Goal: Navigation & Orientation: Find specific page/section

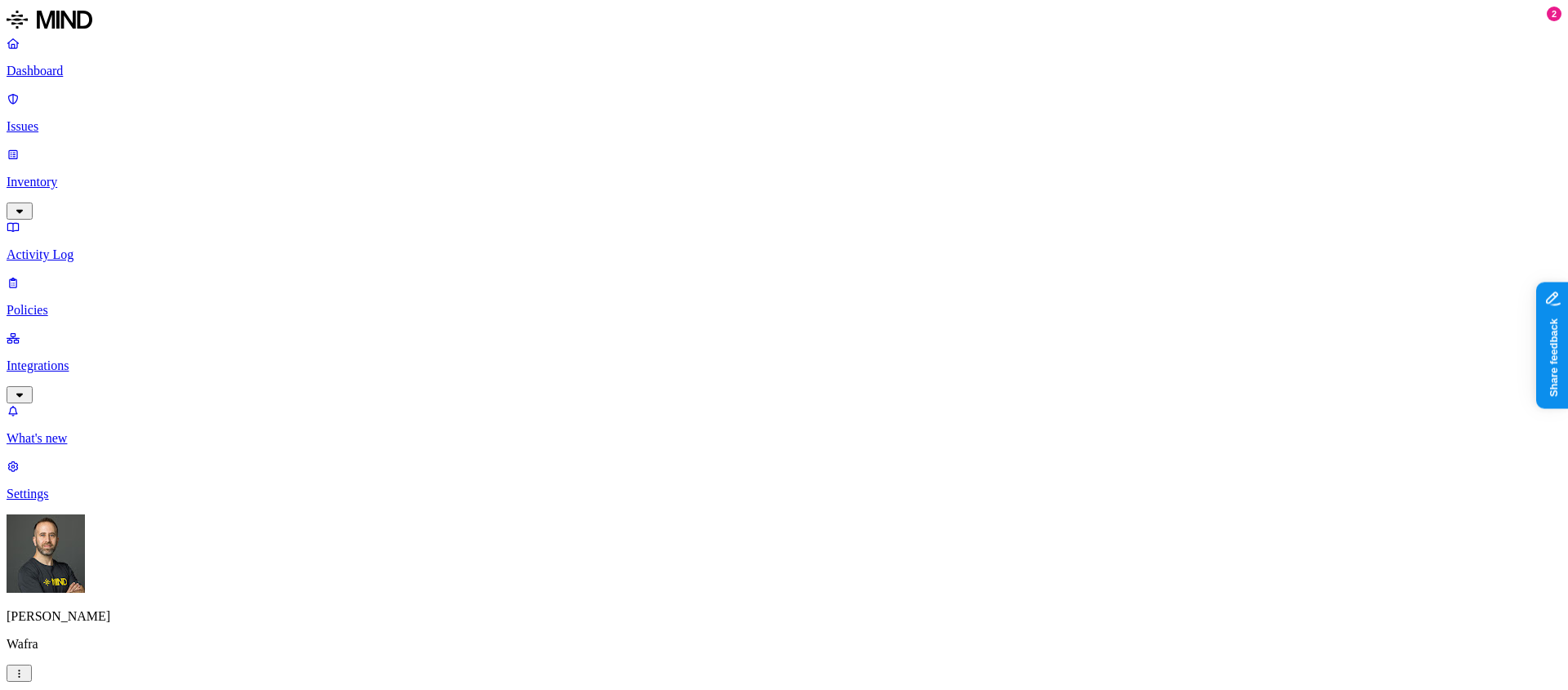
click at [125, 450] on nav "Dashboard Issues Inventory Activity Log Policies Integrations What's new 2 Sett…" at bounding box center [784, 269] width 1555 height 466
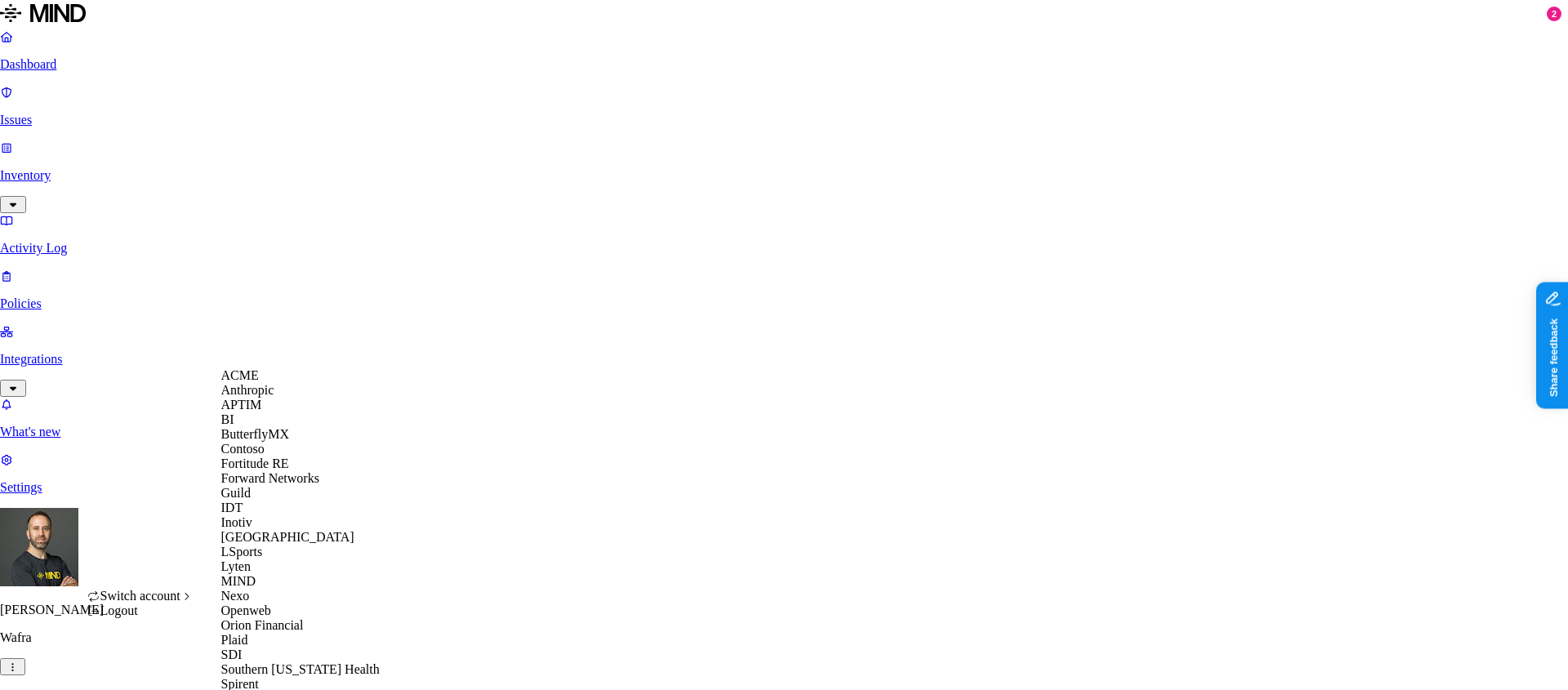
scroll to position [516, 0]
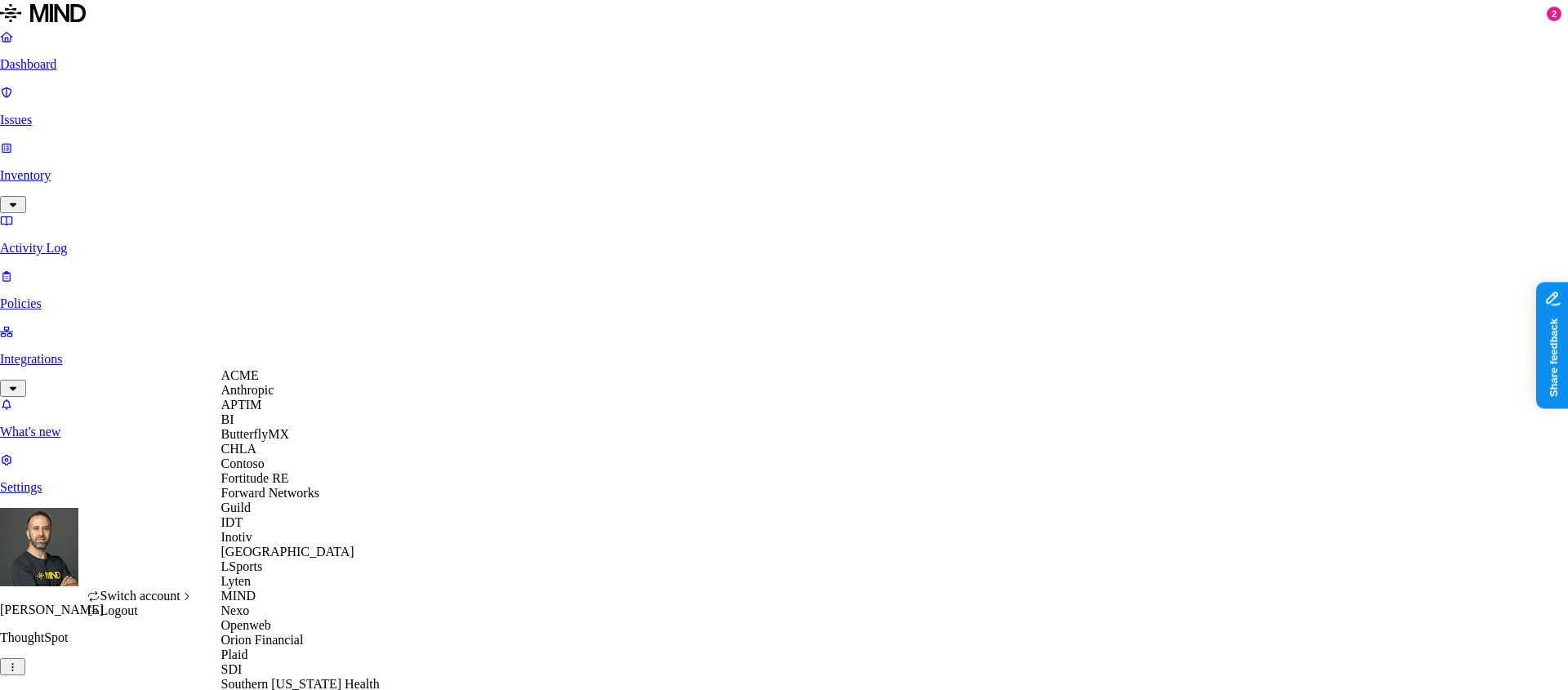
click at [292, 457] on div "CHLA" at bounding box center [300, 449] width 158 height 15
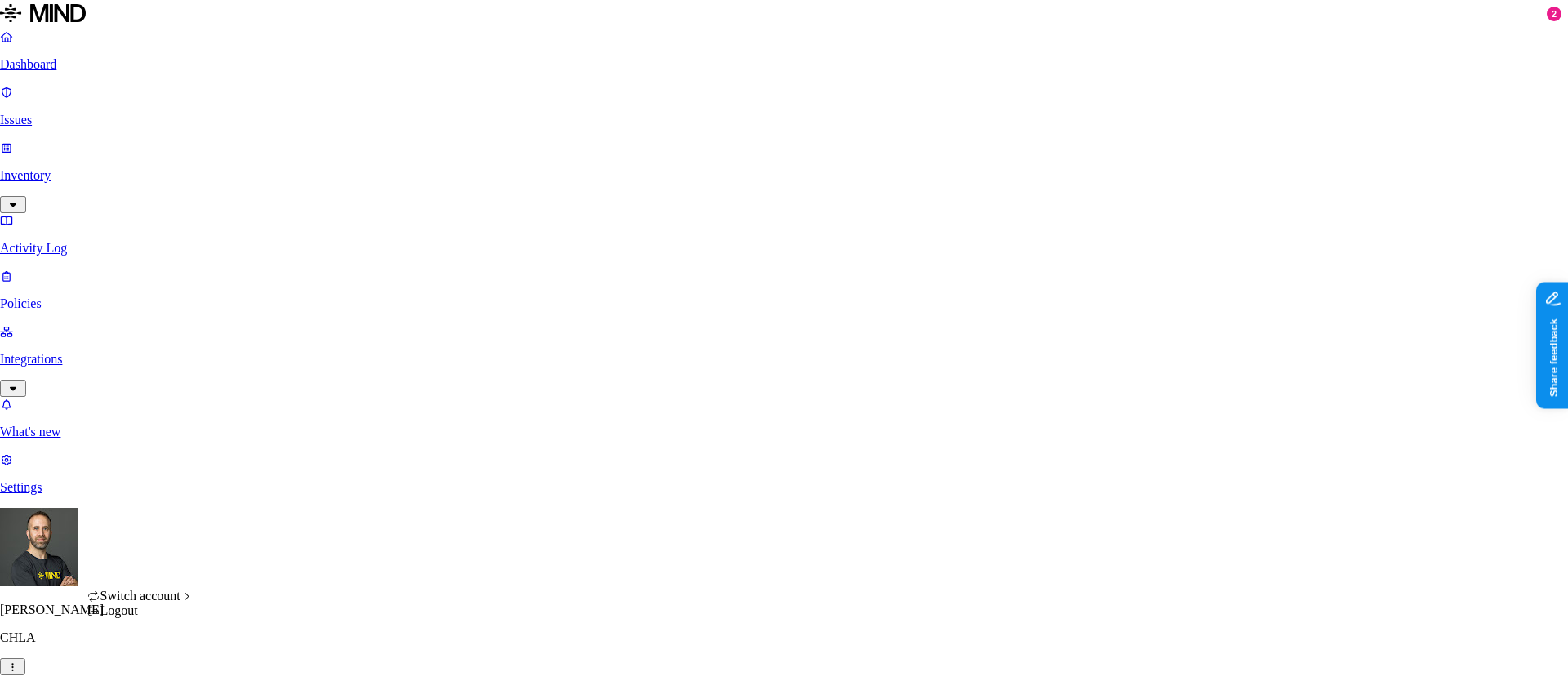
click at [158, 664] on html "Dashboard Issues Inventory Activity Log Policies Integrations What's new 2 Sett…" at bounding box center [784, 503] width 1568 height 1006
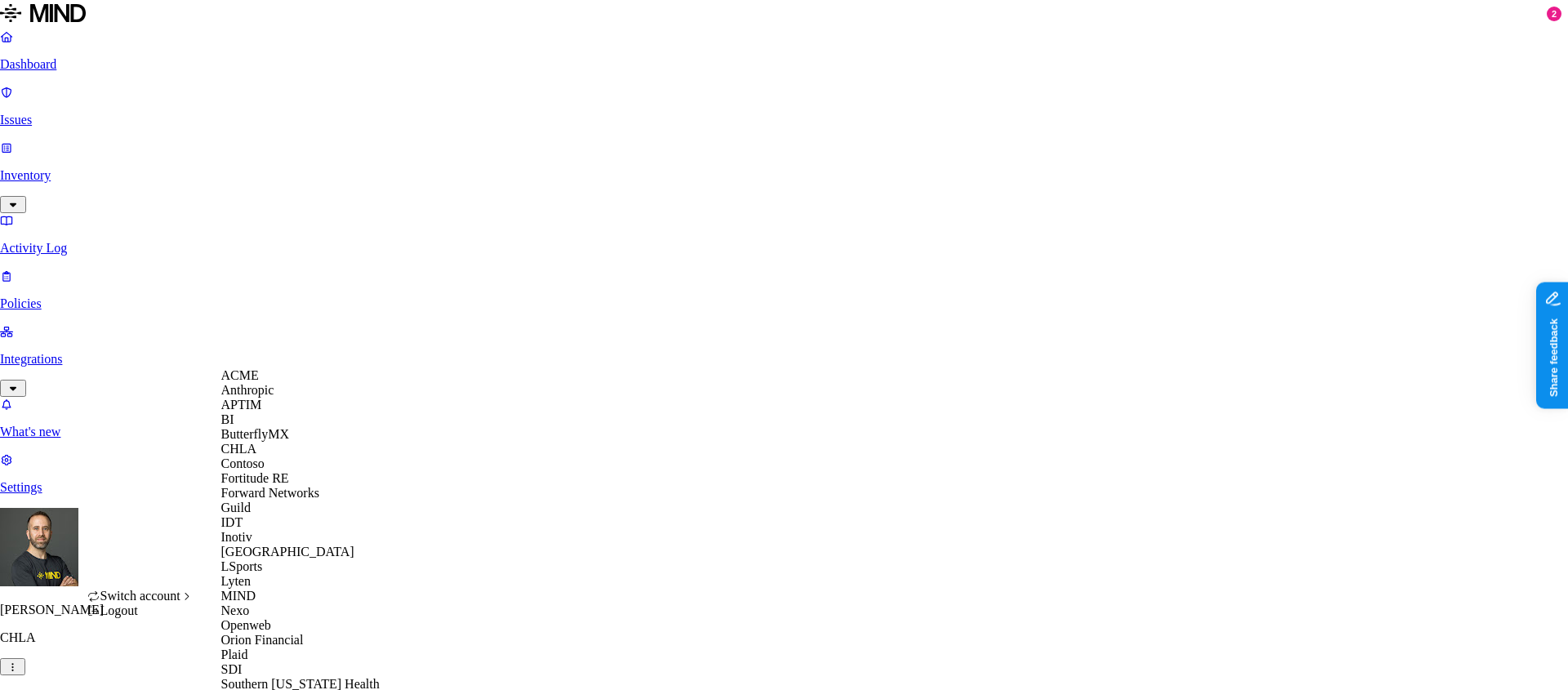
click at [501, 36] on html "Dashboard Issues Inventory Activity Log Policies Integrations What's new 2 Sett…" at bounding box center [784, 503] width 1568 height 1006
